Goal: Transaction & Acquisition: Purchase product/service

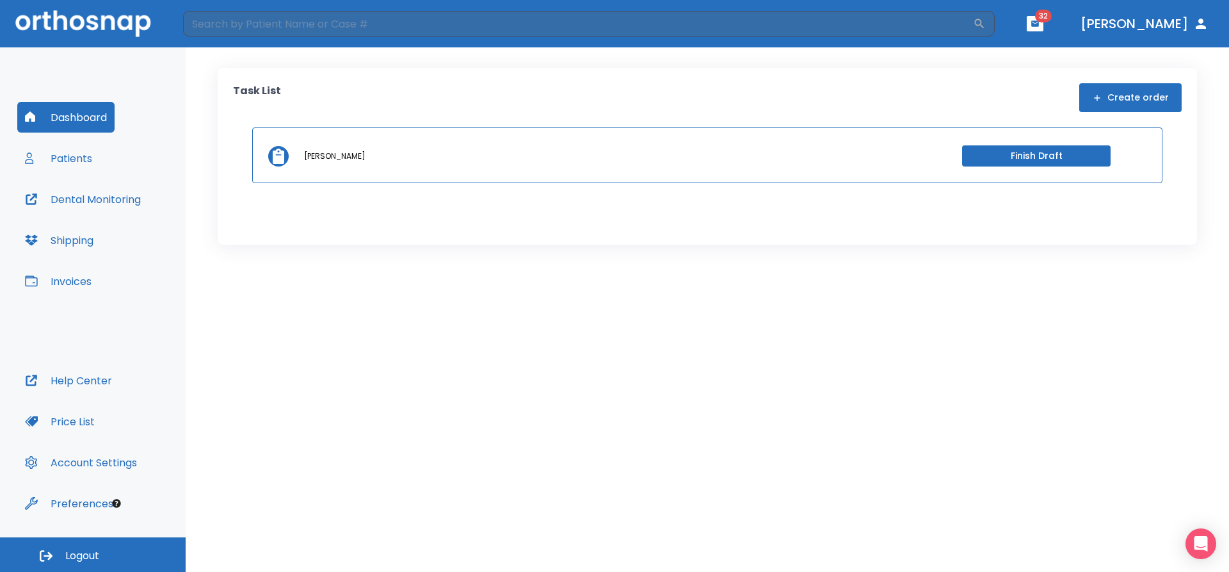
click at [74, 281] on button "Invoices" at bounding box center [58, 281] width 82 height 31
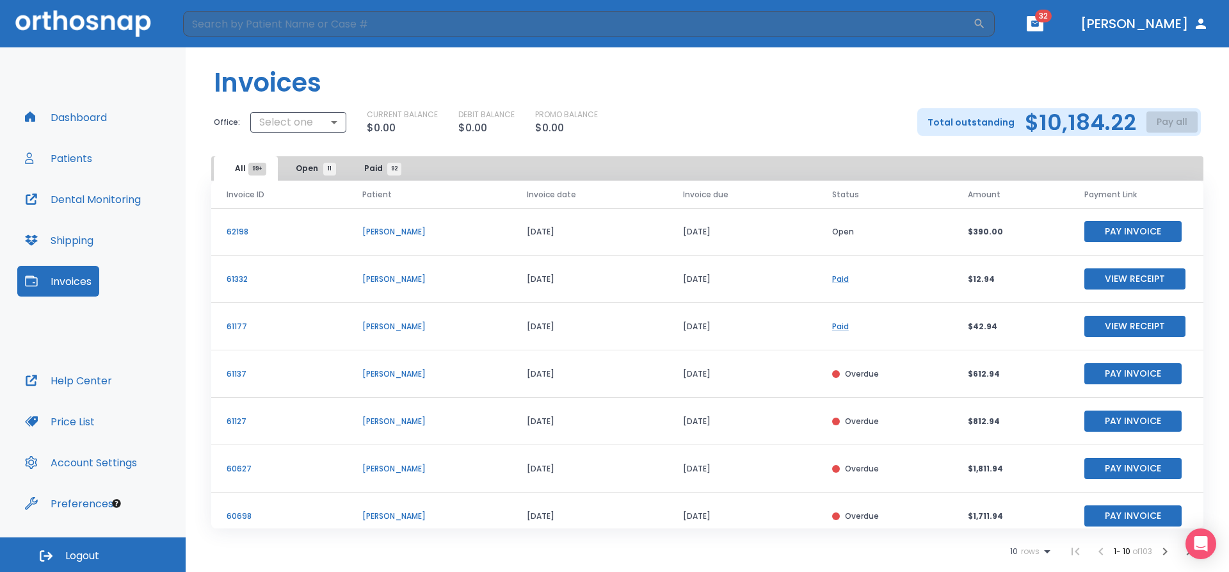
scroll to position [154, 0]
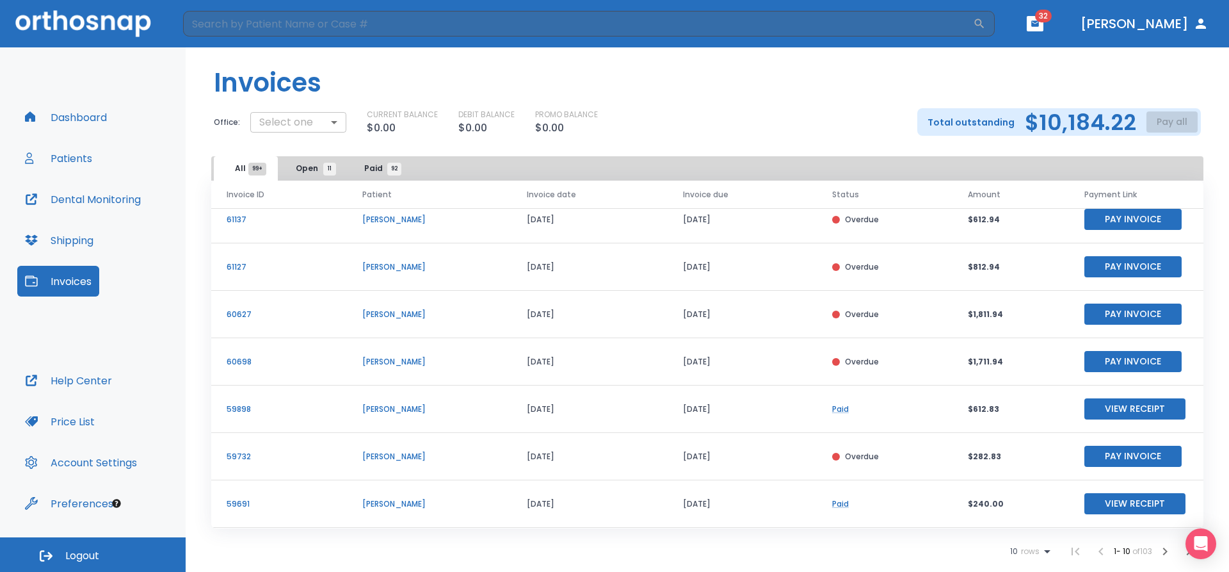
click at [309, 128] on body "​ 32 [PERSON_NAME] Dashboard Patients Dental Monitoring Shipping Invoices Help …" at bounding box center [614, 286] width 1229 height 572
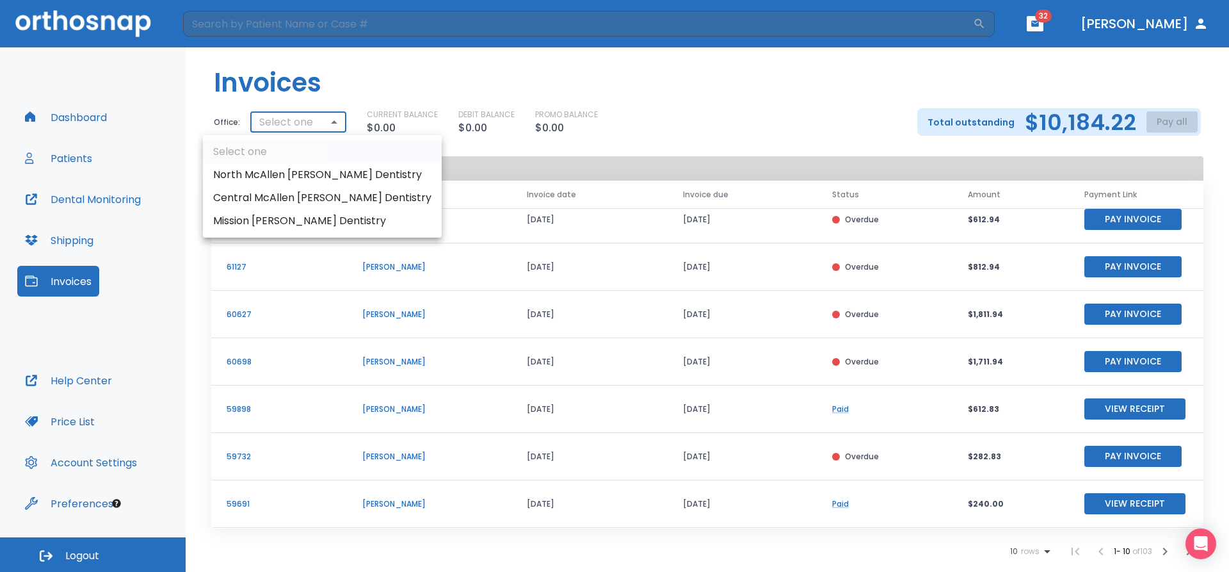
click at [305, 200] on li "Central McAllen [PERSON_NAME] Dentistry" at bounding box center [322, 197] width 239 height 23
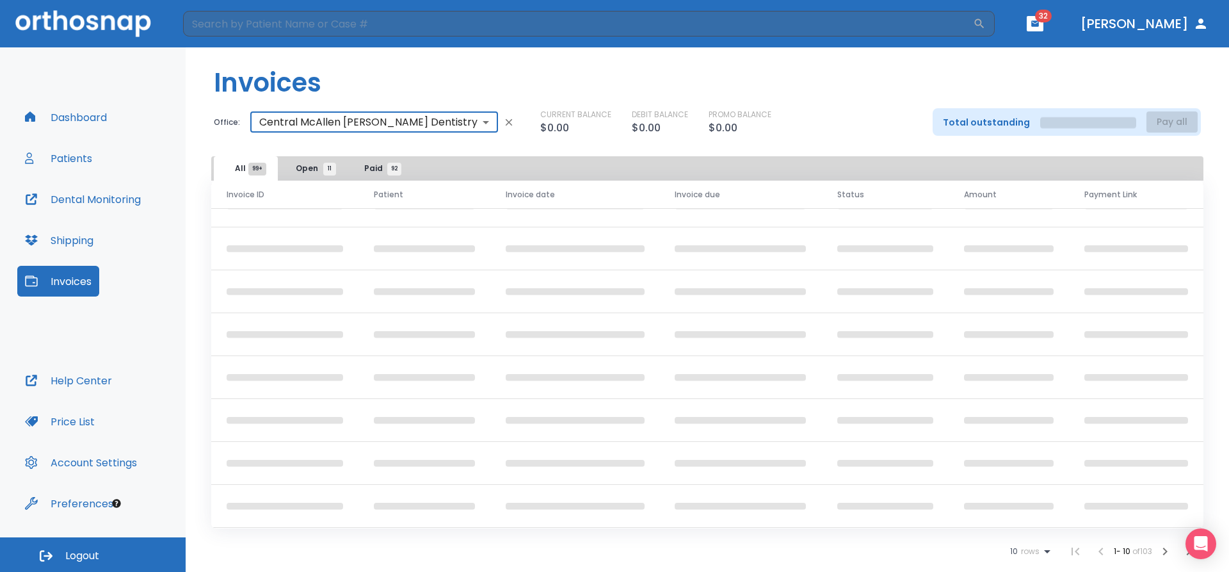
scroll to position [0, 0]
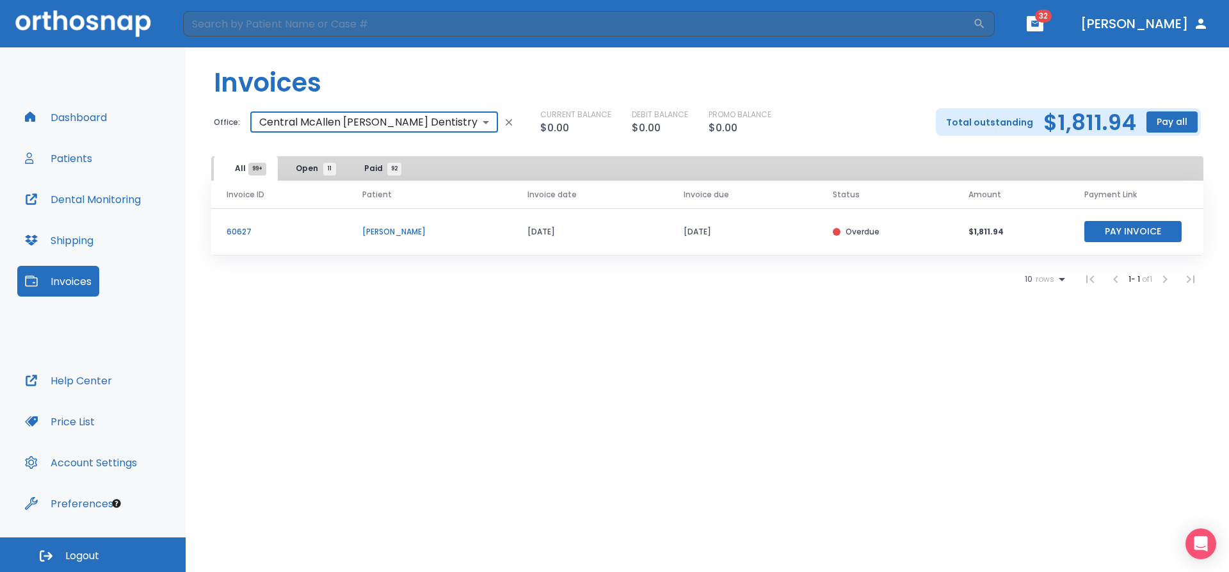
click at [386, 117] on body "​ 32 [PERSON_NAME] Dashboard Patients Dental Monitoring Shipping Invoices Help …" at bounding box center [614, 286] width 1229 height 572
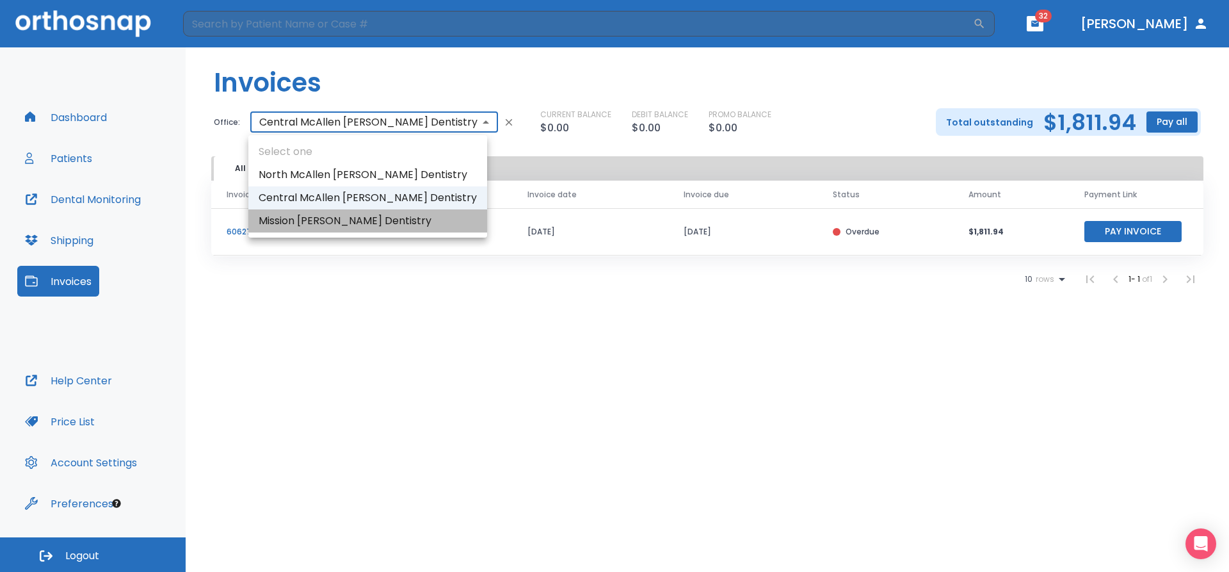
click at [399, 225] on li "Mission [PERSON_NAME] Dentistry" at bounding box center [367, 220] width 239 height 23
type input "2023"
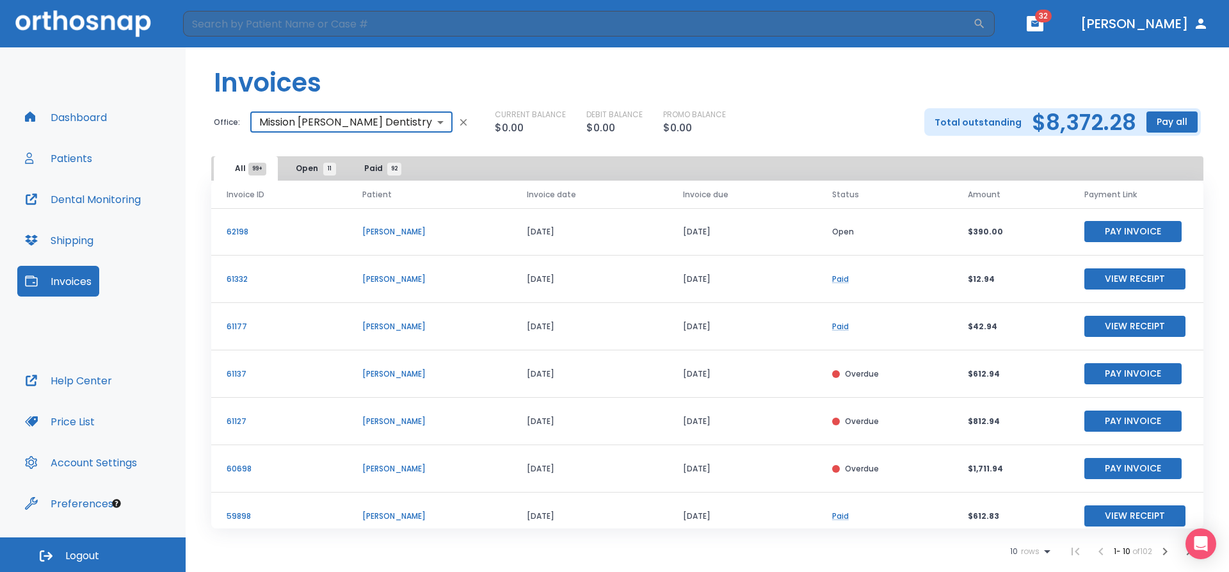
click at [332, 168] on span "11" at bounding box center [329, 169] width 13 height 13
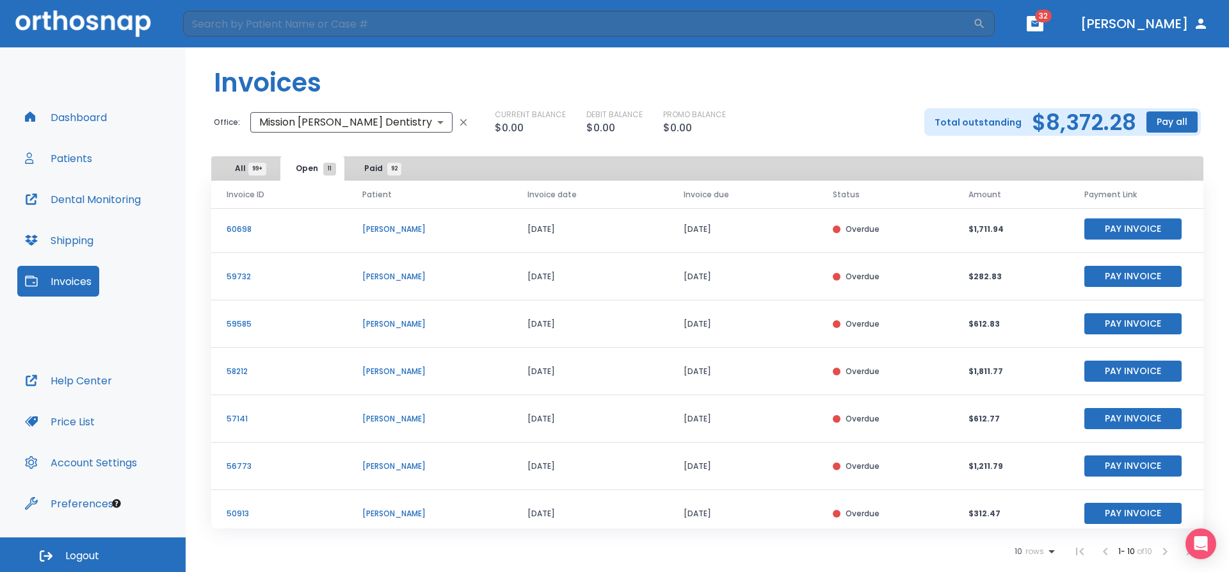
scroll to position [154, 0]
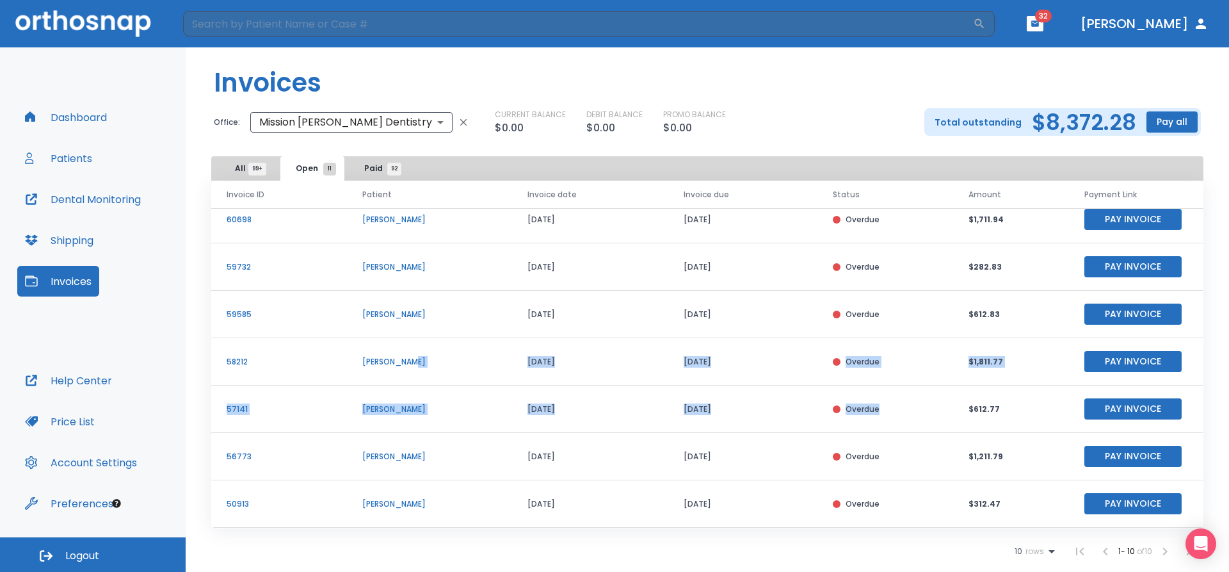
drag, startPoint x: 442, startPoint y: 357, endPoint x: 885, endPoint y: 397, distance: 445.5
click at [885, 397] on tbody "62198 [PERSON_NAME] [DATE] [DATE] Open $390.00 Pay Invoice 61137 [PERSON_NAME] …" at bounding box center [707, 291] width 992 height 474
click at [863, 391] on td "Overdue" at bounding box center [886, 408] width 136 height 47
click at [1113, 277] on button "Pay Invoice" at bounding box center [1133, 266] width 97 height 21
click at [777, 445] on td "[DATE]" at bounding box center [742, 456] width 149 height 47
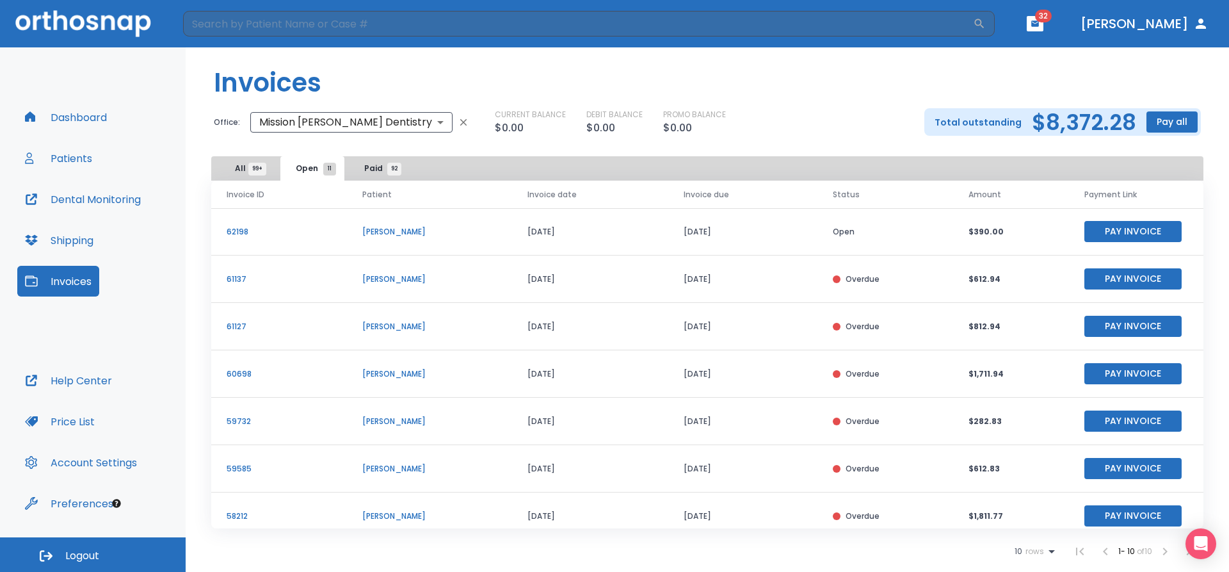
scroll to position [64, 0]
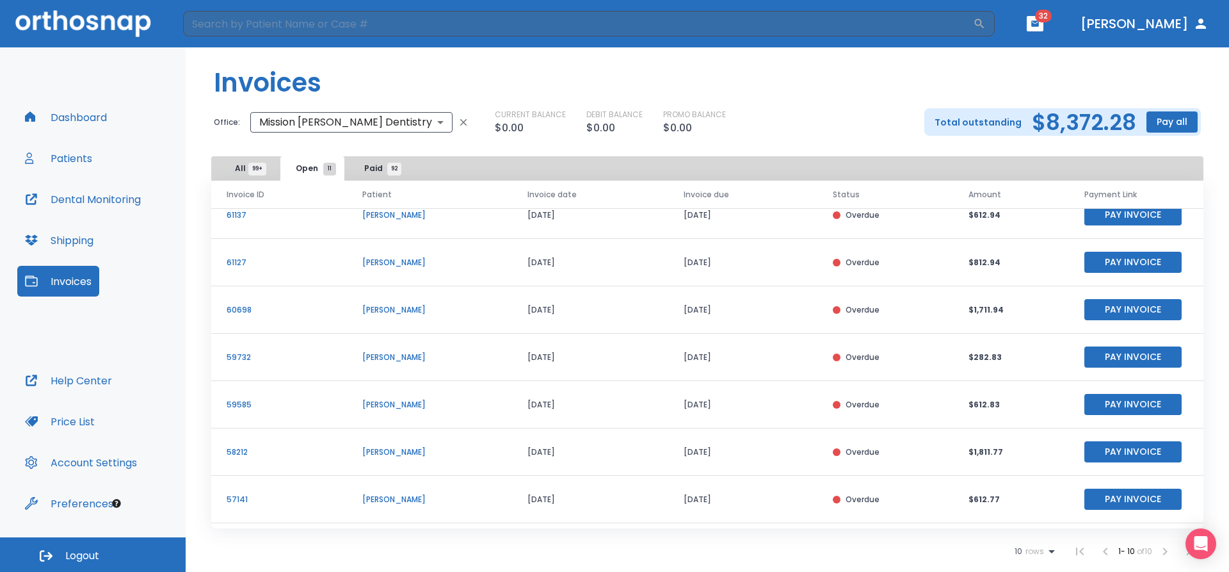
click at [1101, 357] on button "Pay Invoice" at bounding box center [1133, 356] width 97 height 21
click at [1097, 360] on button "Pay Invoice" at bounding box center [1133, 356] width 97 height 21
